Goal: Find contact information: Find contact information

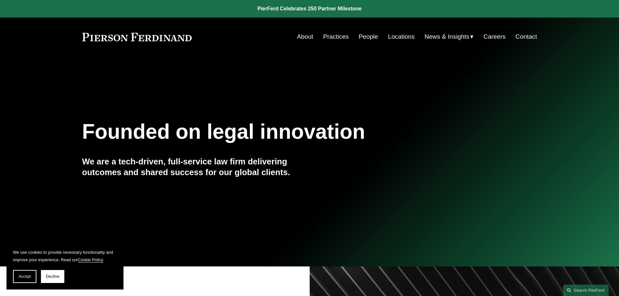
click at [389, 37] on link "Locations" at bounding box center [401, 37] width 27 height 12
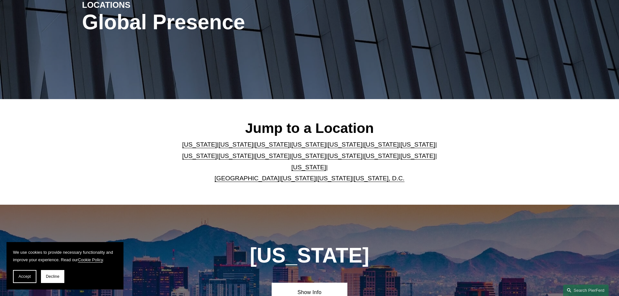
scroll to position [98, 0]
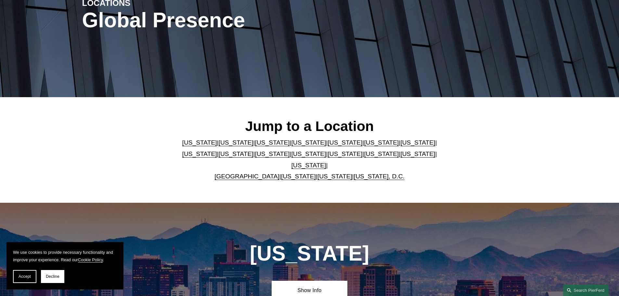
click at [328, 144] on link "Florida" at bounding box center [345, 142] width 35 height 7
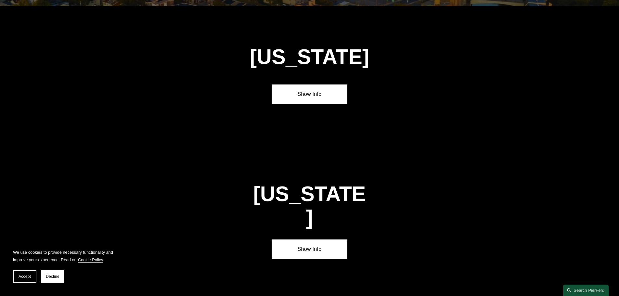
scroll to position [843, 0]
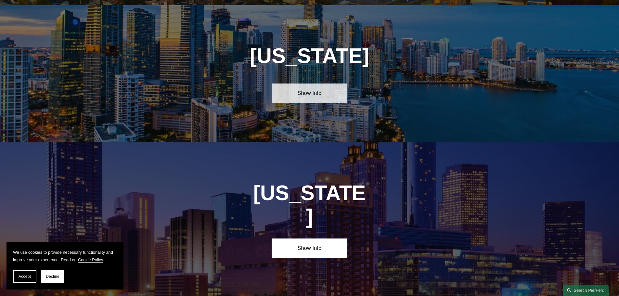
click at [307, 94] on link "Show Info" at bounding box center [310, 94] width 76 height 20
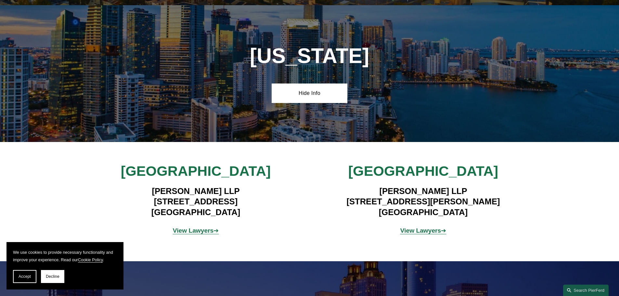
click at [416, 227] on strong "View Lawyers" at bounding box center [421, 230] width 41 height 7
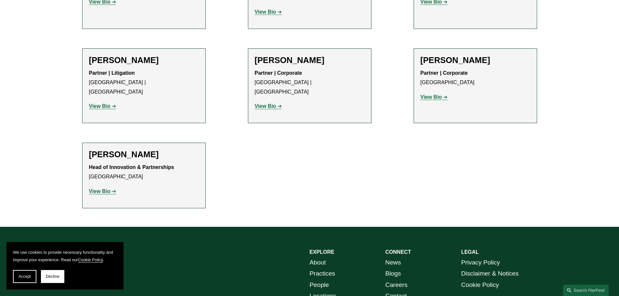
scroll to position [455, 0]
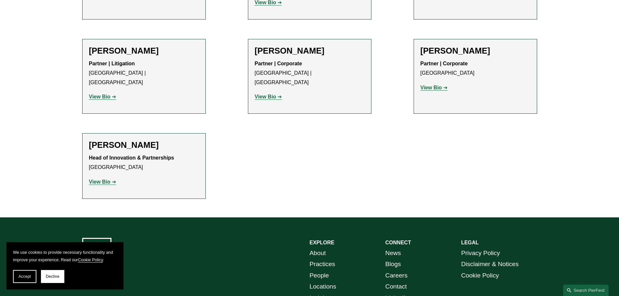
click at [109, 179] on strong "View Bio" at bounding box center [99, 182] width 21 height 6
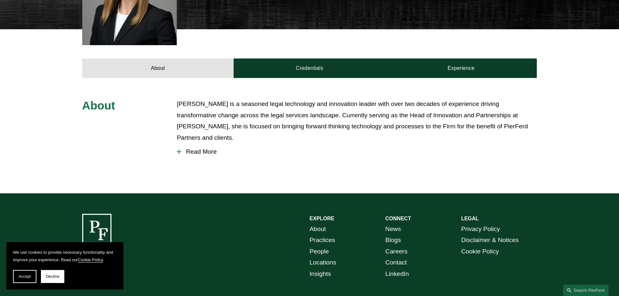
scroll to position [175, 0]
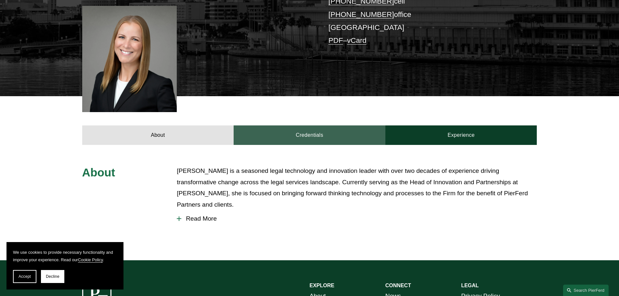
click at [295, 129] on link "Credentials" at bounding box center [310, 136] width 152 height 20
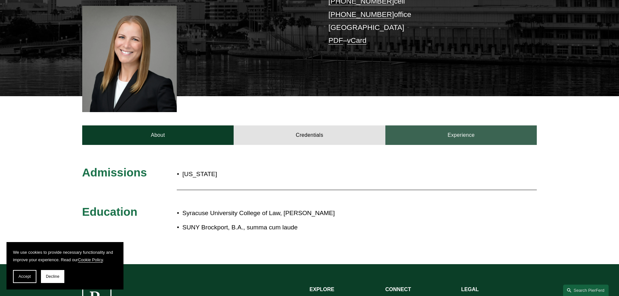
click at [437, 126] on link "Experience" at bounding box center [462, 136] width 152 height 20
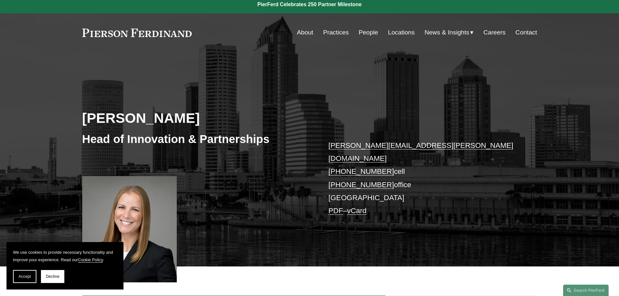
scroll to position [0, 0]
